Goal: Task Accomplishment & Management: Use online tool/utility

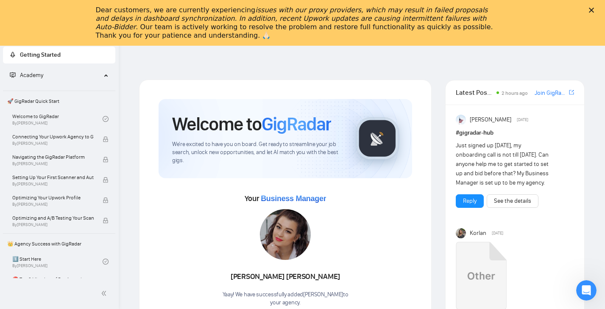
click at [590, 8] on icon "Close" at bounding box center [591, 10] width 5 height 5
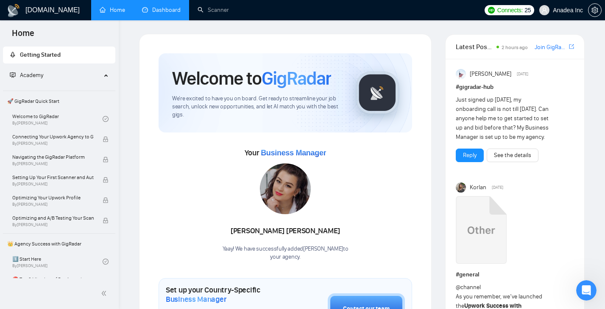
click at [167, 10] on link "Dashboard" at bounding box center [161, 9] width 39 height 7
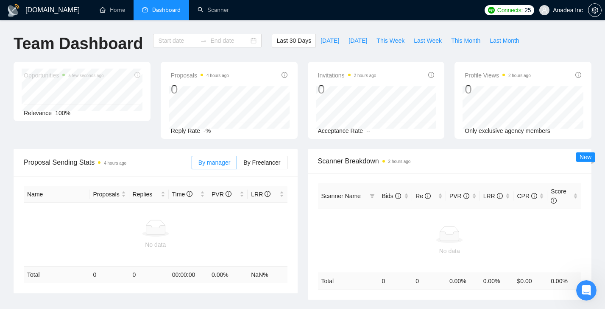
type input "2025-07-29"
type input "2025-08-28"
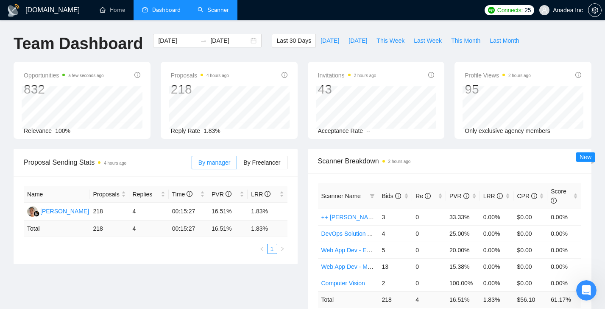
click at [213, 13] on link "Scanner" at bounding box center [212, 9] width 31 height 7
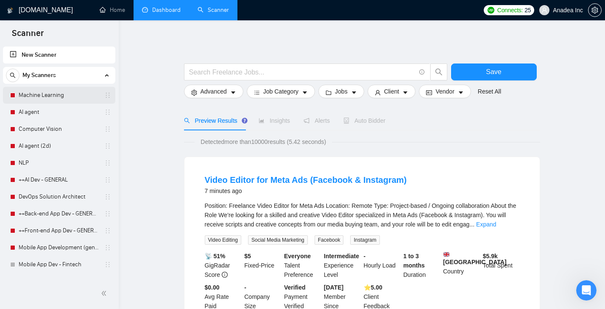
click at [50, 96] on link "Machine Learning" at bounding box center [59, 95] width 81 height 17
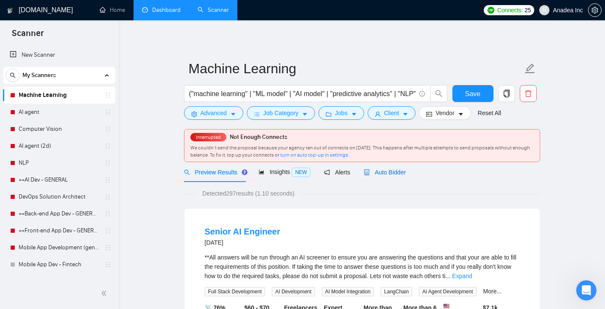
click at [387, 175] on span "Auto Bidder" at bounding box center [385, 172] width 42 height 7
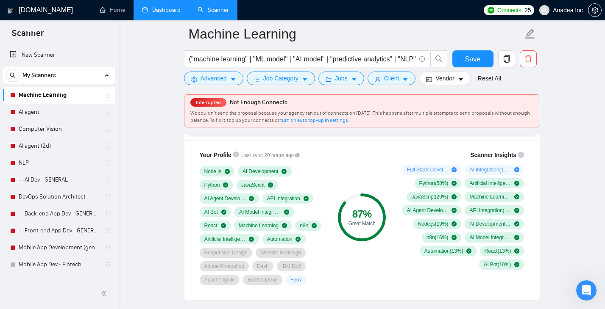
scroll to position [570, 0]
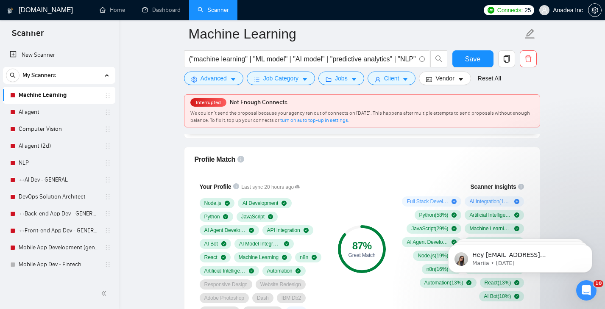
scroll to position [542, 0]
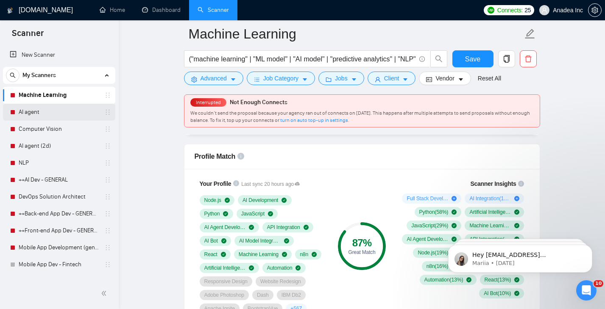
click at [36, 107] on link "AI agent" at bounding box center [59, 112] width 81 height 17
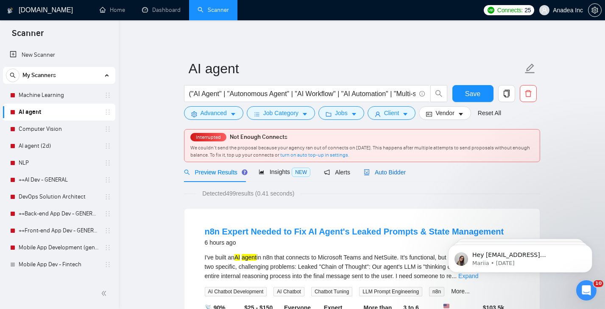
click at [395, 174] on span "Auto Bidder" at bounding box center [385, 172] width 42 height 7
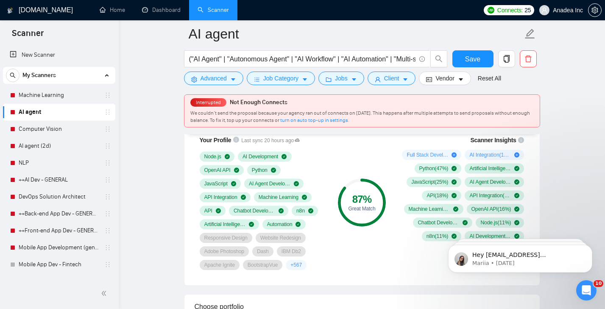
scroll to position [586, 0]
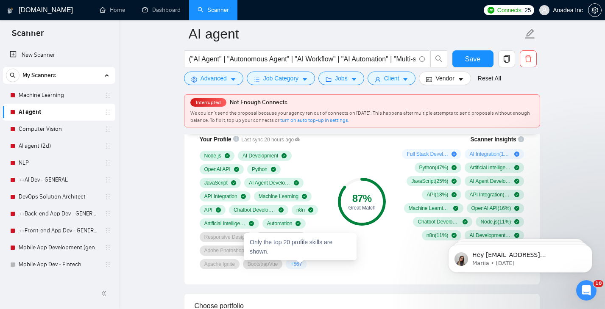
click at [298, 264] on span "+ 567" at bounding box center [295, 264] width 11 height 7
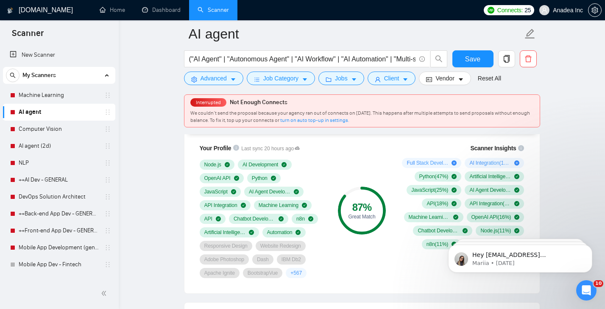
click at [302, 271] on span "+ 567" at bounding box center [295, 273] width 11 height 7
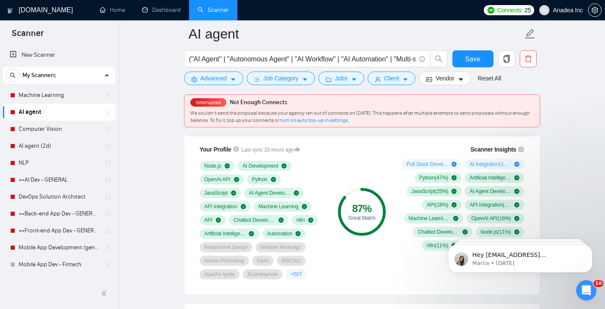
scroll to position [575, 0]
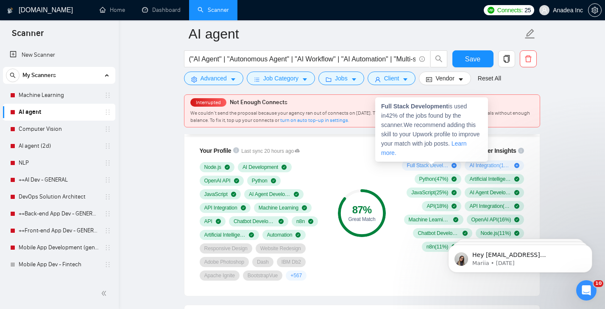
click at [432, 165] on span "Full Stack Development ( 42 %)" at bounding box center [427, 165] width 42 height 7
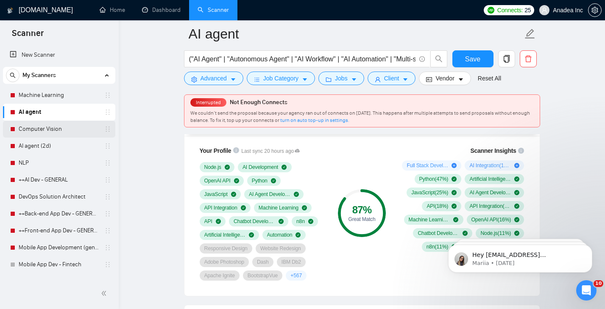
click at [43, 131] on link "Computer Vision" at bounding box center [59, 129] width 81 height 17
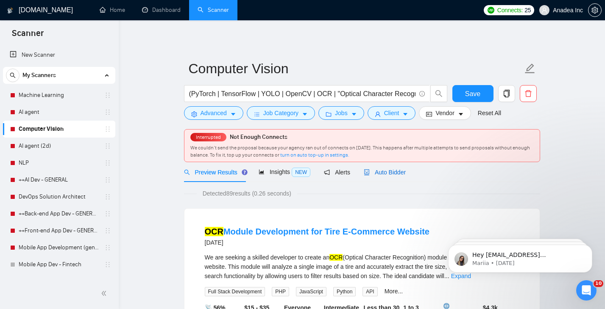
click at [396, 171] on span "Auto Bidder" at bounding box center [385, 172] width 42 height 7
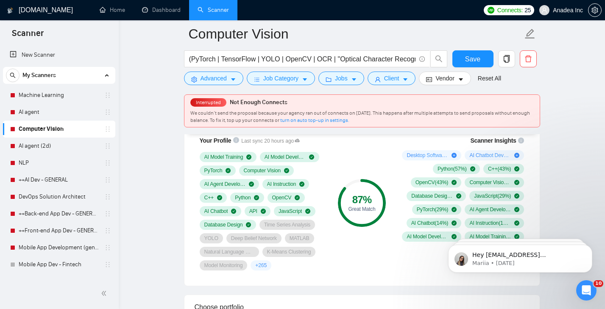
scroll to position [582, 0]
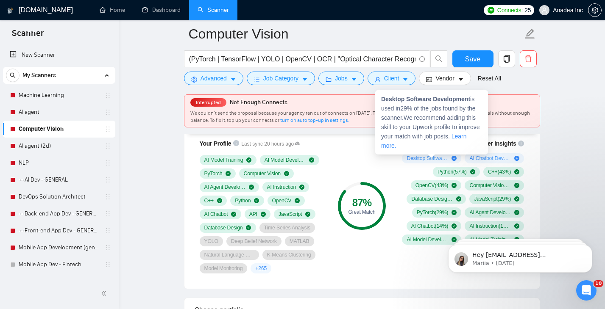
click at [438, 155] on span "Desktop Software Development ( 29 %)" at bounding box center [427, 158] width 42 height 7
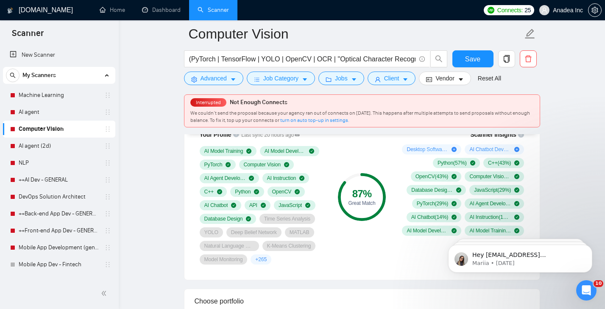
scroll to position [589, 0]
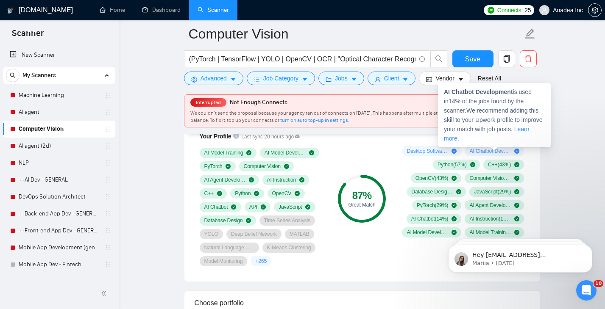
click at [490, 148] on span "AI Chatbot Development ( 14 %)" at bounding box center [490, 151] width 42 height 7
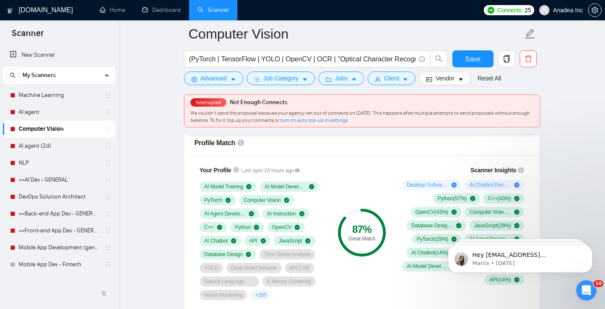
scroll to position [548, 0]
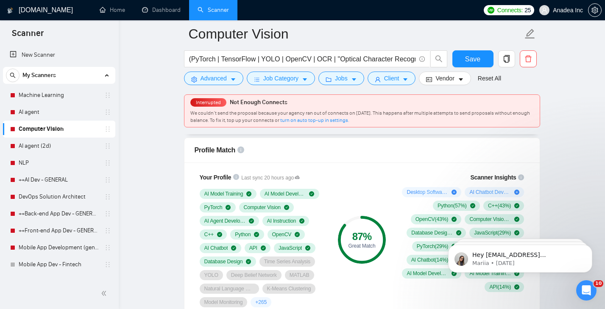
click at [422, 194] on span "Desktop Software Development ( 29 %)" at bounding box center [427, 192] width 42 height 7
click at [484, 193] on span "AI Chatbot Development ( 14 %)" at bounding box center [490, 192] width 42 height 7
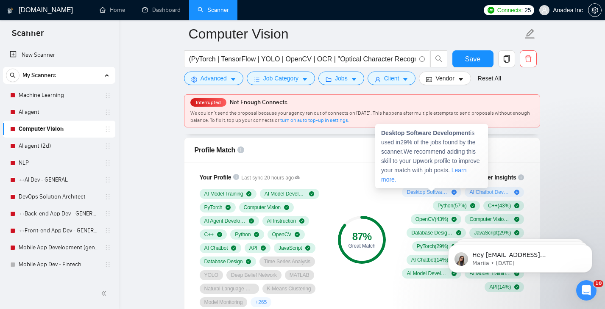
click at [454, 192] on icon "plus-circle" at bounding box center [453, 192] width 5 height 5
drag, startPoint x: 381, startPoint y: 133, endPoint x: 472, endPoint y: 133, distance: 91.1
click at [470, 133] on strong "Desktop Software Development" at bounding box center [425, 133] width 89 height 7
copy strong "Desktop Software Development"
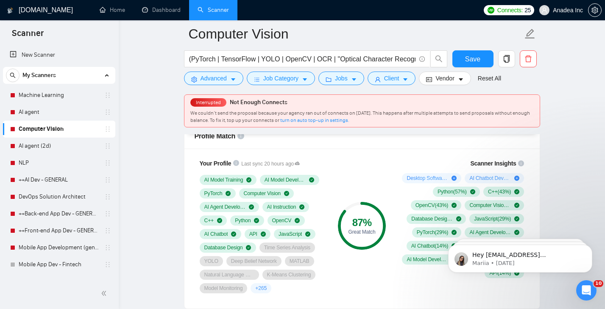
scroll to position [563, 0]
click at [45, 144] on link "AI agent (2d)" at bounding box center [59, 146] width 81 height 17
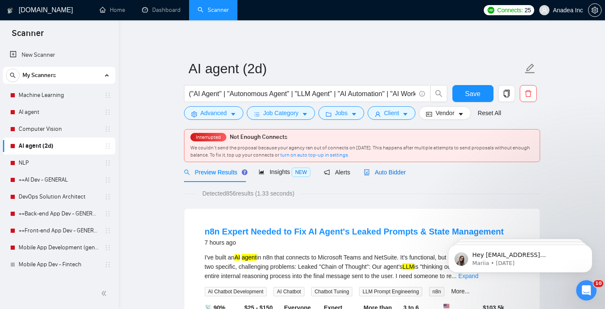
click at [395, 170] on span "Auto Bidder" at bounding box center [385, 172] width 42 height 7
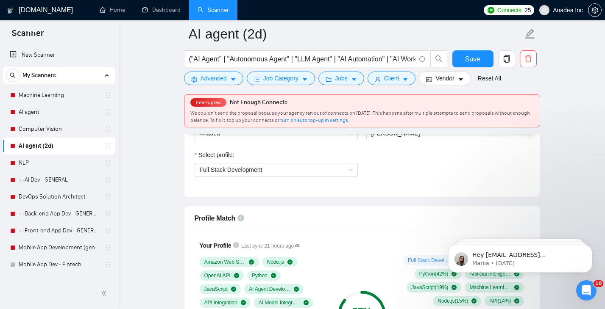
scroll to position [458, 0]
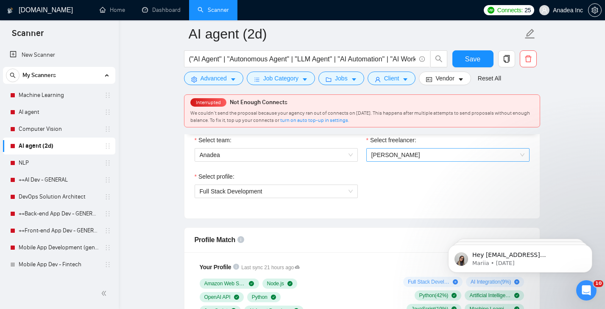
click at [398, 158] on span "[PERSON_NAME]" at bounding box center [395, 155] width 49 height 7
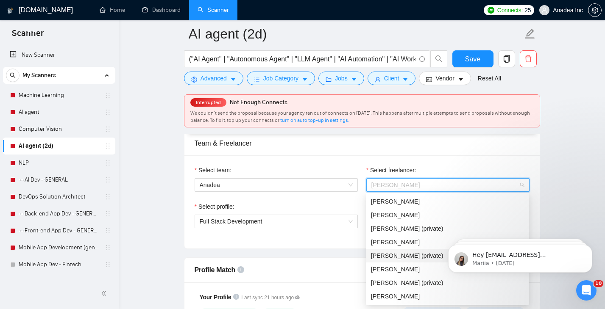
scroll to position [19, 0]
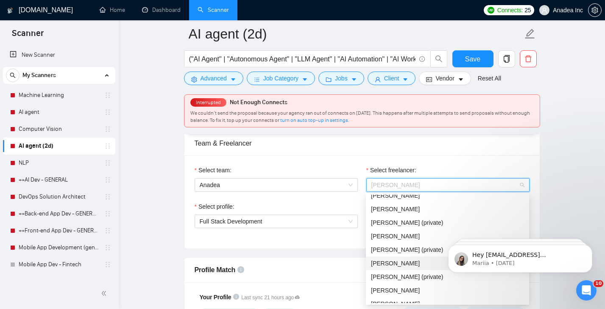
click at [419, 265] on span "[PERSON_NAME]" at bounding box center [395, 263] width 49 height 7
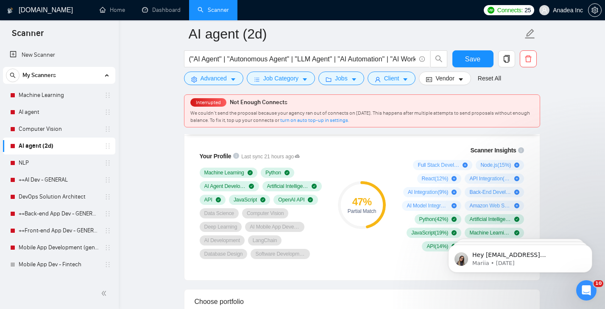
scroll to position [572, 0]
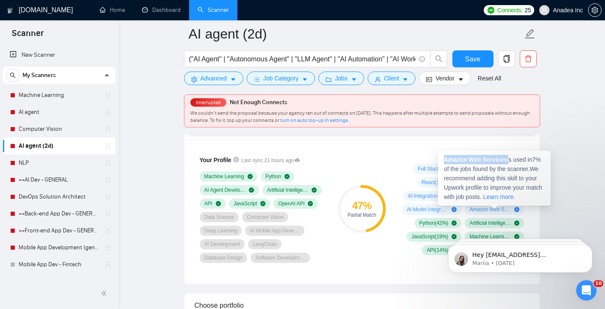
drag, startPoint x: 441, startPoint y: 159, endPoint x: 510, endPoint y: 160, distance: 68.6
click at [510, 160] on div "Amazon Web Services is used in 7 % of the jobs found by the scanner. We recomme…" at bounding box center [494, 178] width 113 height 55
copy span "Amazon Web Services"
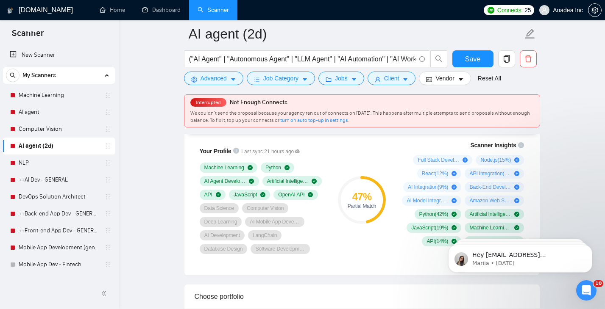
scroll to position [581, 0]
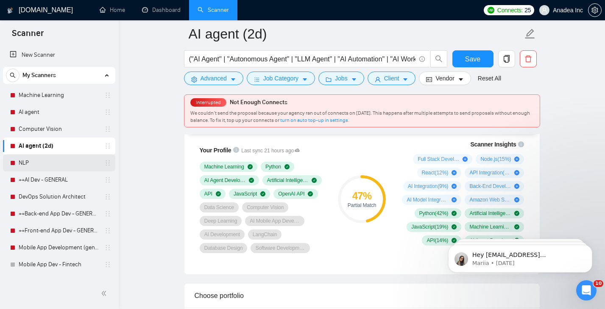
click at [44, 162] on link "NLP" at bounding box center [59, 163] width 81 height 17
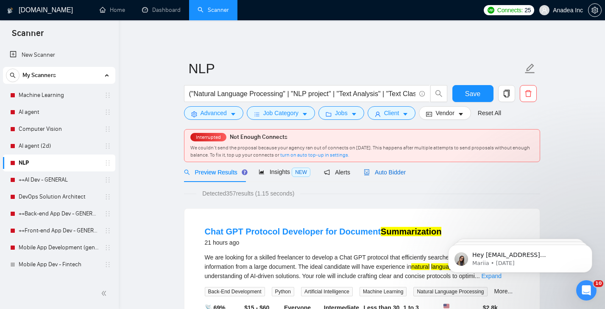
click at [394, 170] on span "Auto Bidder" at bounding box center [385, 172] width 42 height 7
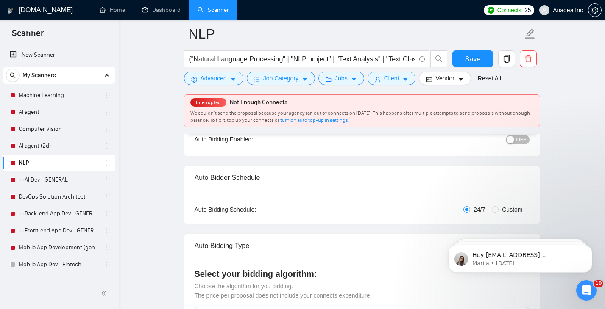
scroll to position [410, 0]
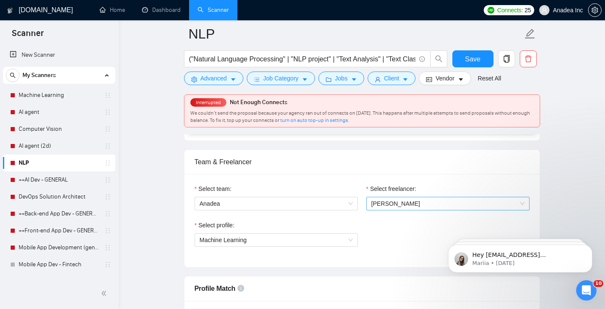
click at [414, 209] on span "[PERSON_NAME]" at bounding box center [447, 203] width 153 height 13
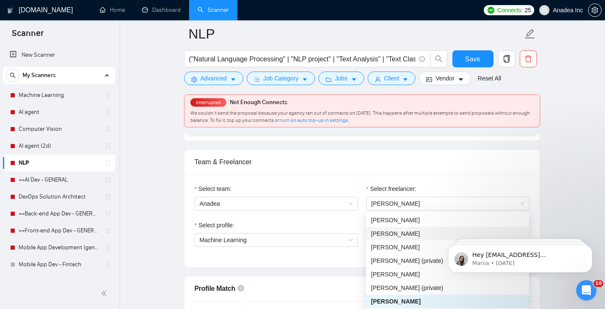
click at [322, 183] on div "Select team: Anadea Select freelancer: [PERSON_NAME] Select profile: Machine Le…" at bounding box center [361, 220] width 355 height 93
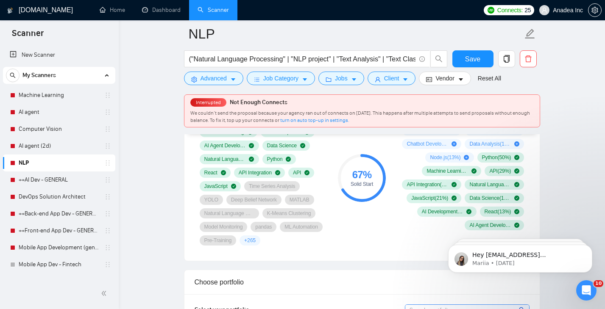
scroll to position [615, 0]
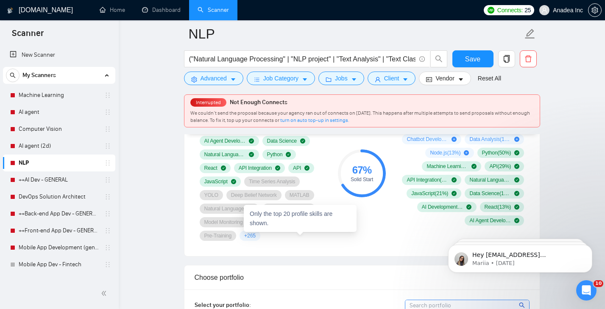
click at [255, 237] on span "+ 265" at bounding box center [249, 236] width 11 height 7
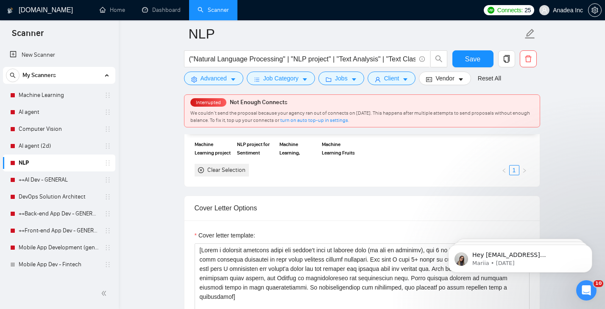
scroll to position [991, 0]
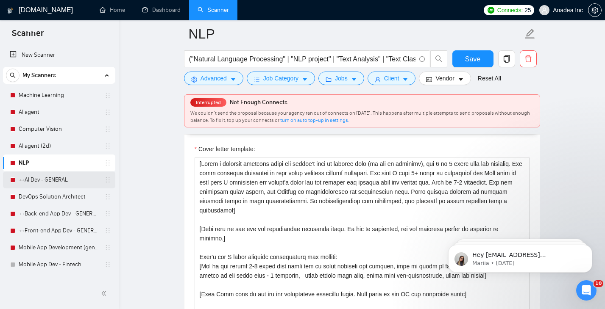
click at [43, 180] on link "++AI Dev - GENERAL" at bounding box center [59, 180] width 81 height 17
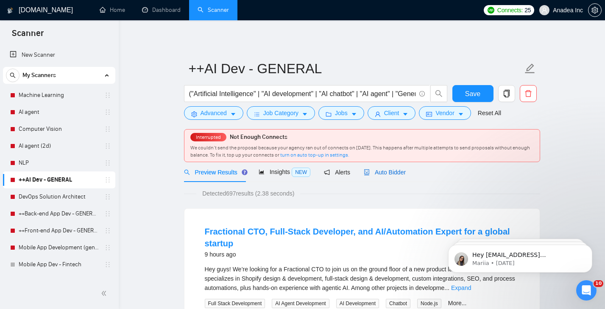
click at [393, 174] on span "Auto Bidder" at bounding box center [385, 172] width 42 height 7
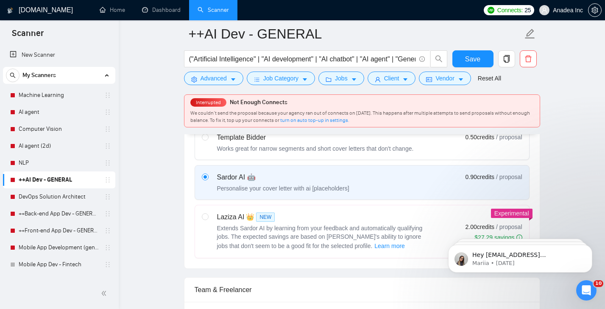
scroll to position [314, 0]
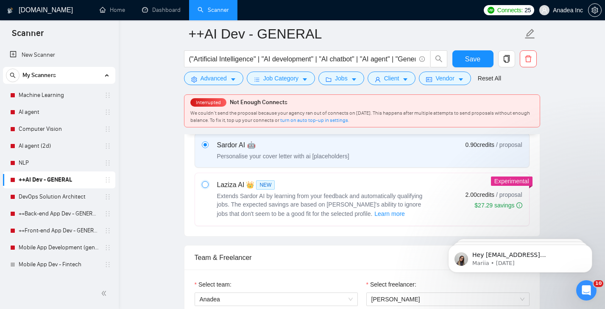
click at [205, 186] on input "radio" at bounding box center [205, 184] width 6 height 6
radio input "true"
radio input "false"
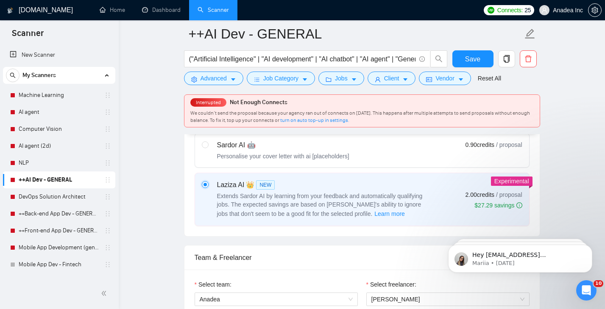
scroll to position [303, 0]
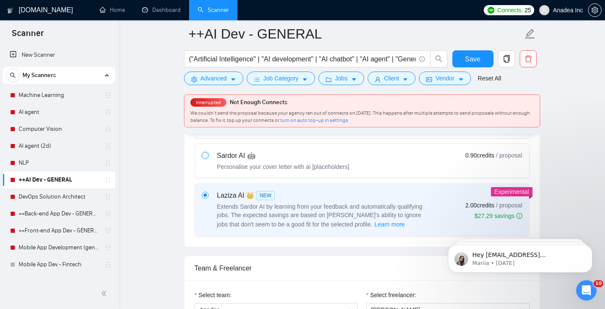
click at [206, 157] on input "radio" at bounding box center [205, 155] width 6 height 6
radio input "true"
radio input "false"
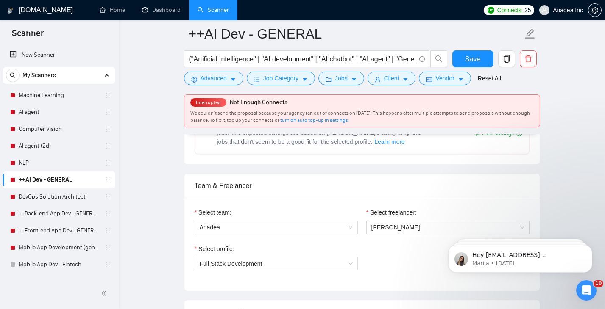
scroll to position [403, 0]
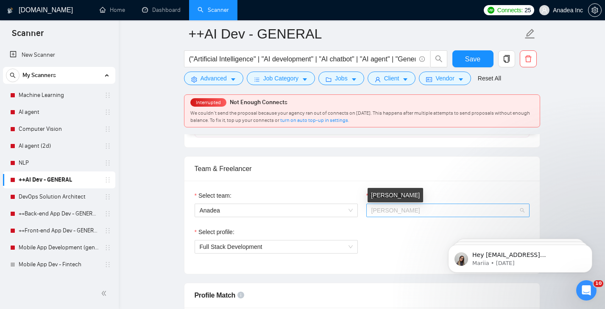
click at [417, 211] on span "[PERSON_NAME]" at bounding box center [395, 210] width 49 height 7
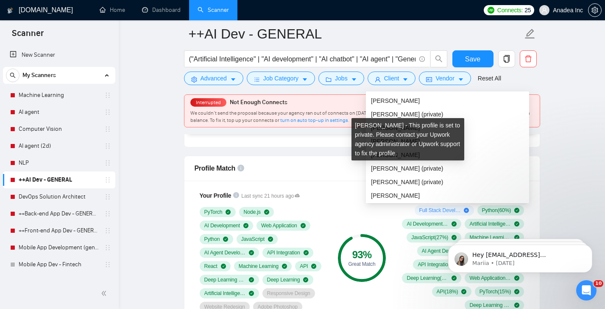
scroll to position [530, 0]
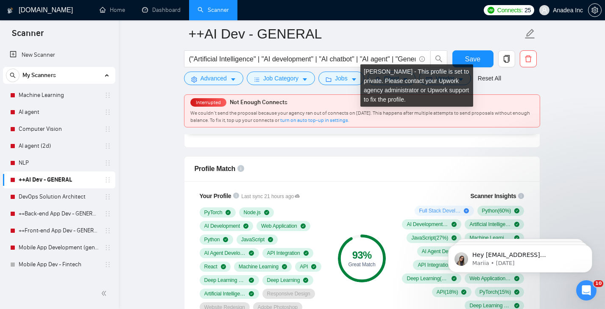
click at [403, 103] on div "[PERSON_NAME] - This profile is set to private. Please contact your Upwork agen…" at bounding box center [416, 85] width 113 height 42
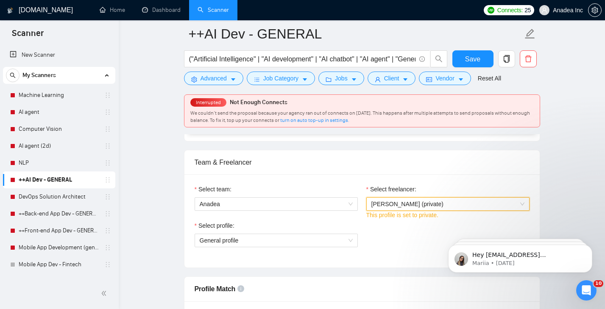
scroll to position [414, 0]
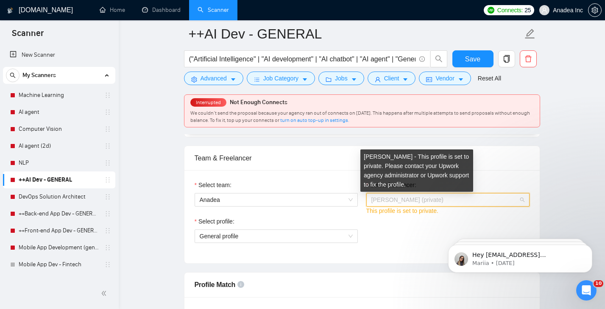
click at [443, 201] on span "[PERSON_NAME] (private)" at bounding box center [407, 200] width 72 height 7
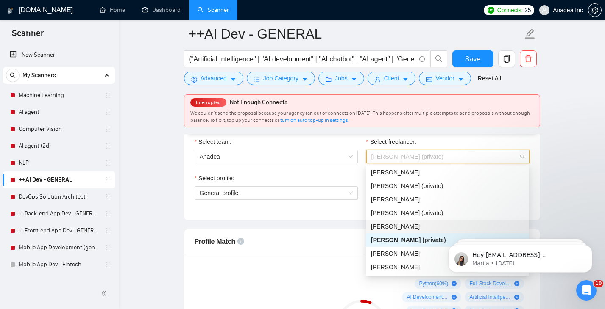
scroll to position [28, 0]
click at [414, 226] on span "[PERSON_NAME]" at bounding box center [395, 226] width 49 height 7
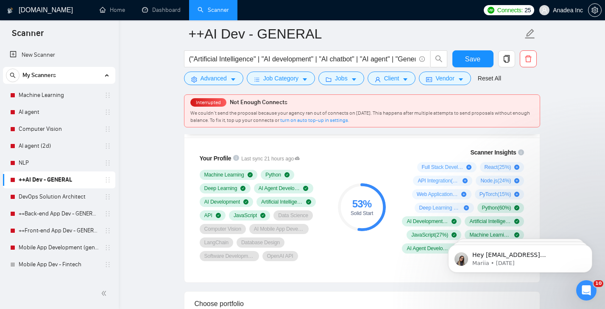
scroll to position [574, 0]
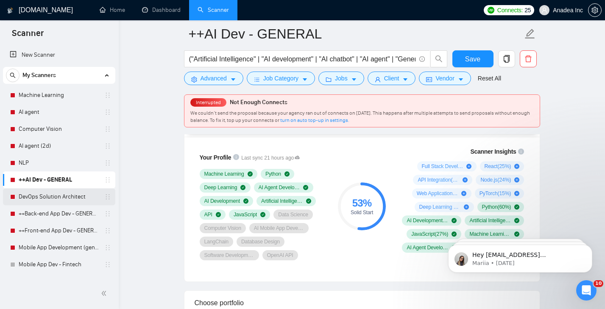
click at [52, 195] on link "DevOps Solution Architect" at bounding box center [59, 197] width 81 height 17
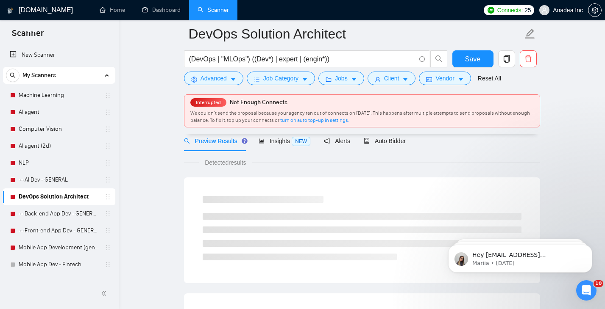
scroll to position [541, 0]
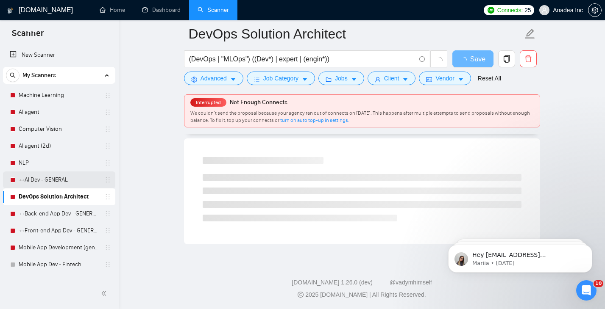
click at [52, 178] on link "++AI Dev - GENERAL" at bounding box center [59, 180] width 81 height 17
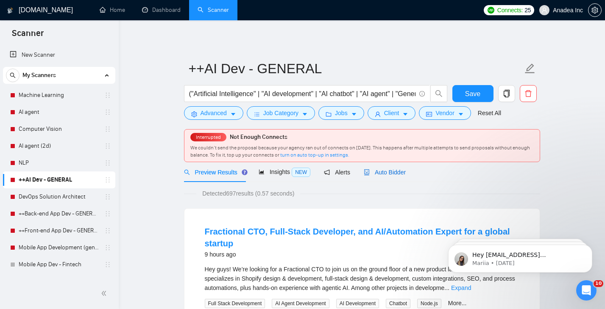
click at [389, 173] on span "Auto Bidder" at bounding box center [385, 172] width 42 height 7
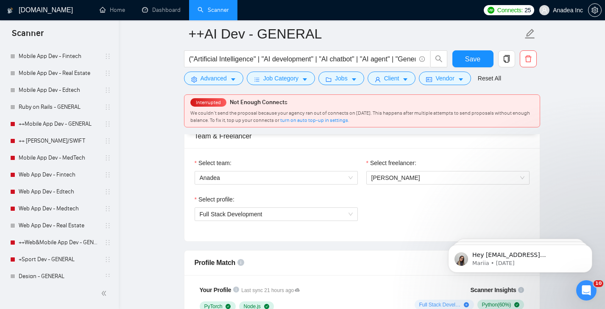
scroll to position [214, 0]
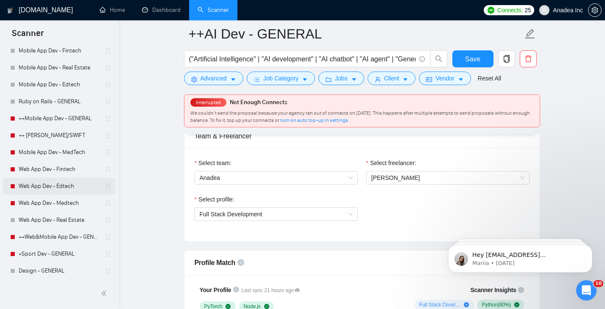
click at [53, 184] on link "Web App Dev - Edtech" at bounding box center [59, 186] width 81 height 17
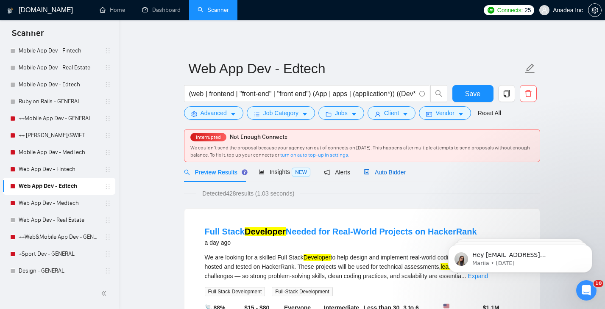
click at [405, 169] on span "Auto Bidder" at bounding box center [385, 172] width 42 height 7
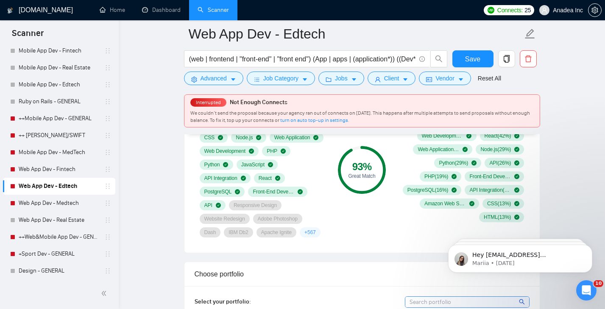
scroll to position [619, 0]
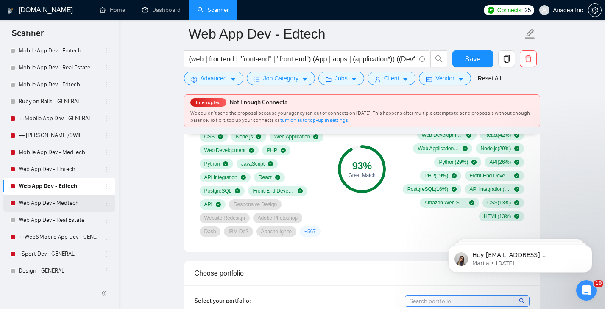
click at [41, 203] on link "Web App Dev - Medtech" at bounding box center [59, 203] width 81 height 17
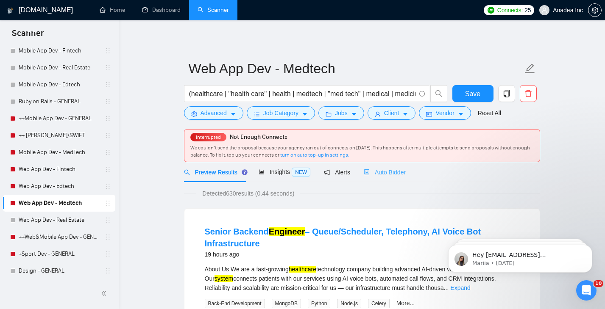
click at [389, 179] on div "Auto Bidder" at bounding box center [385, 172] width 42 height 20
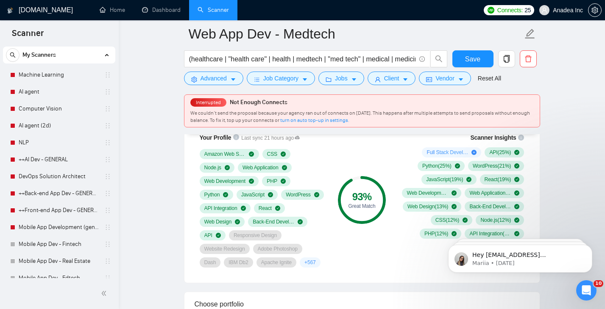
scroll to position [14, 0]
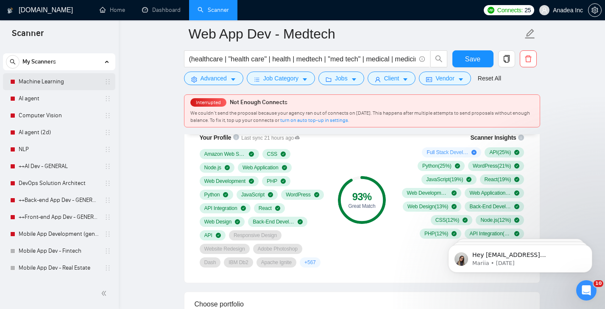
click at [59, 83] on link "Machine Learning" at bounding box center [59, 81] width 81 height 17
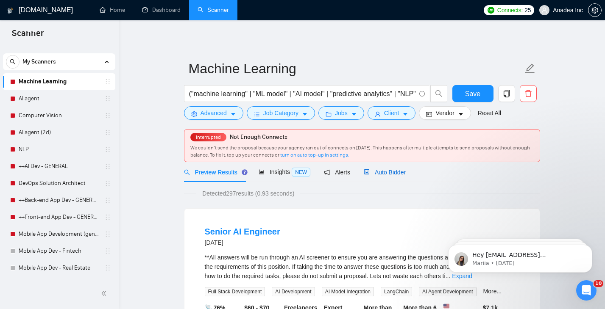
click at [392, 171] on span "Auto Bidder" at bounding box center [385, 172] width 42 height 7
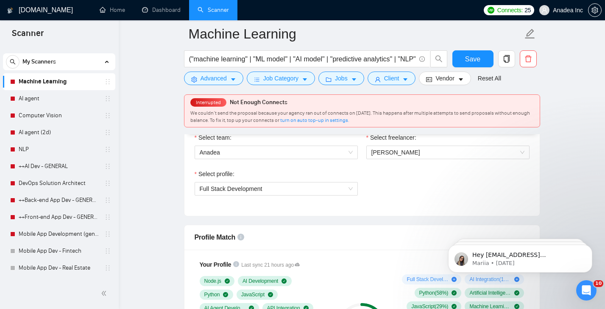
scroll to position [462, 0]
click at [429, 150] on span "[PERSON_NAME]" at bounding box center [447, 151] width 153 height 13
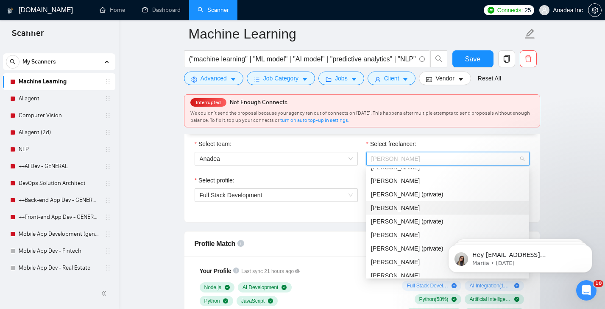
scroll to position [22, 0]
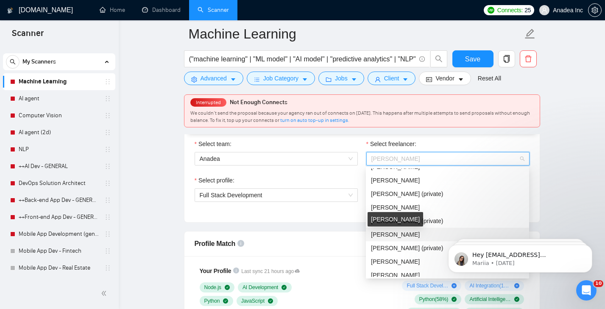
click at [400, 235] on span "[PERSON_NAME]" at bounding box center [395, 234] width 49 height 7
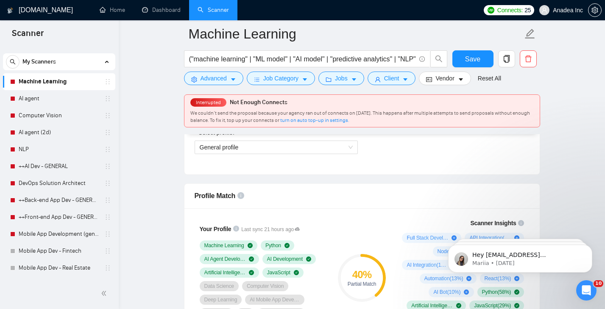
scroll to position [568, 0]
